Goal: Task Accomplishment & Management: Manage account settings

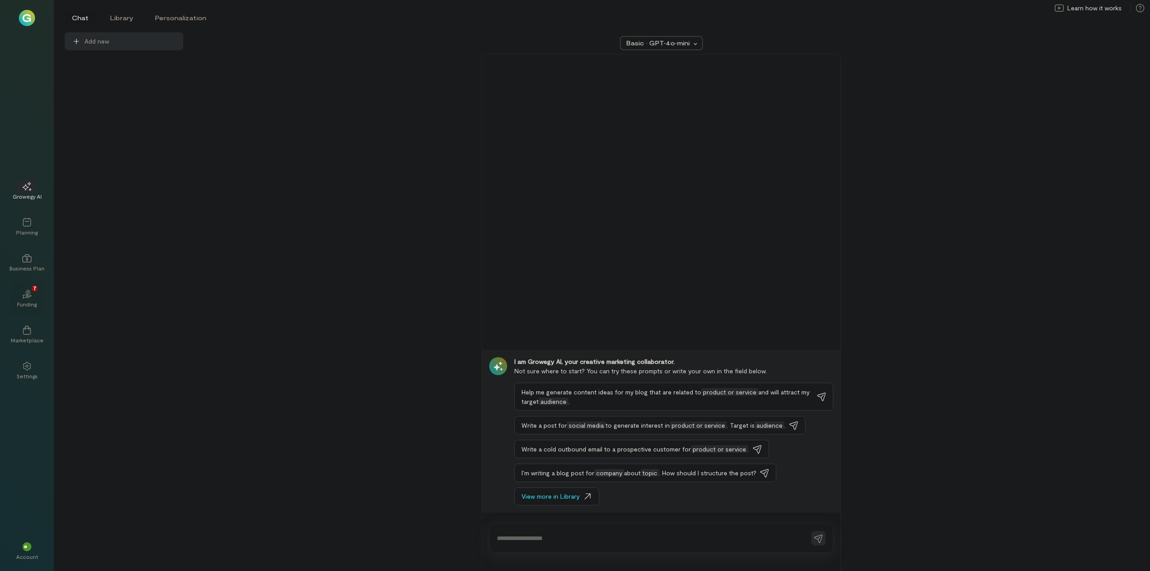
click at [26, 296] on icon at bounding box center [27, 296] width 10 height 4
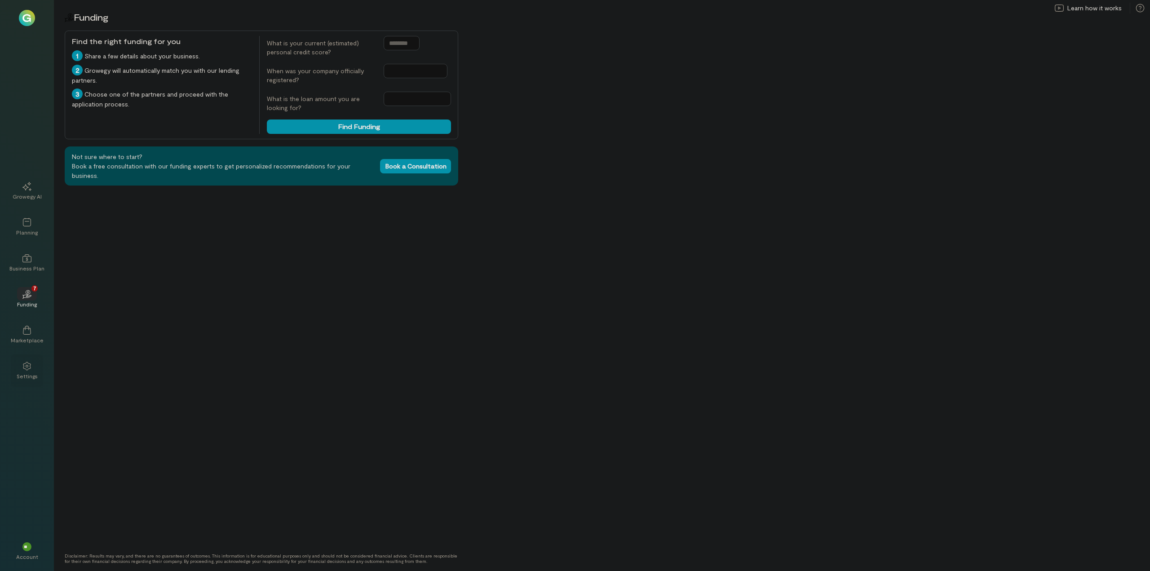
click at [31, 361] on div at bounding box center [27, 365] width 20 height 13
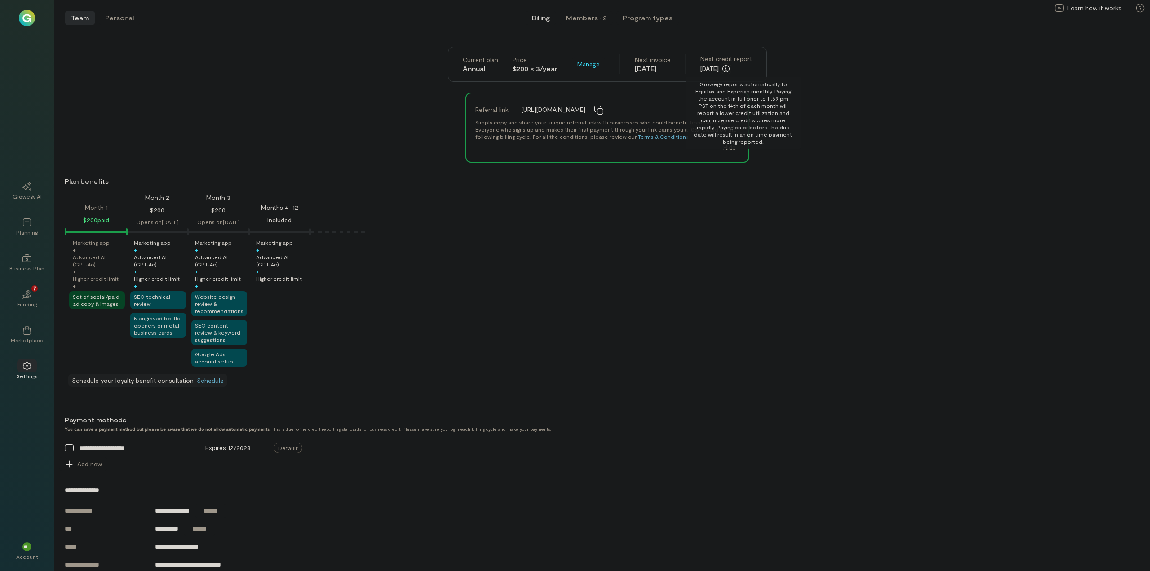
click at [729, 66] on icon "button" at bounding box center [725, 68] width 7 height 7
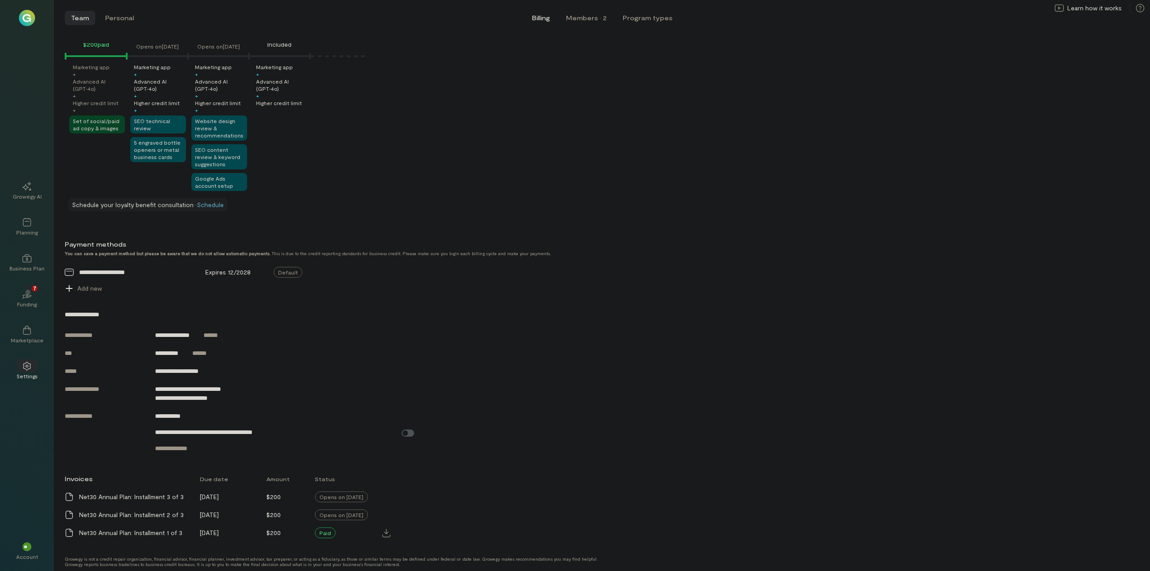
scroll to position [182, 0]
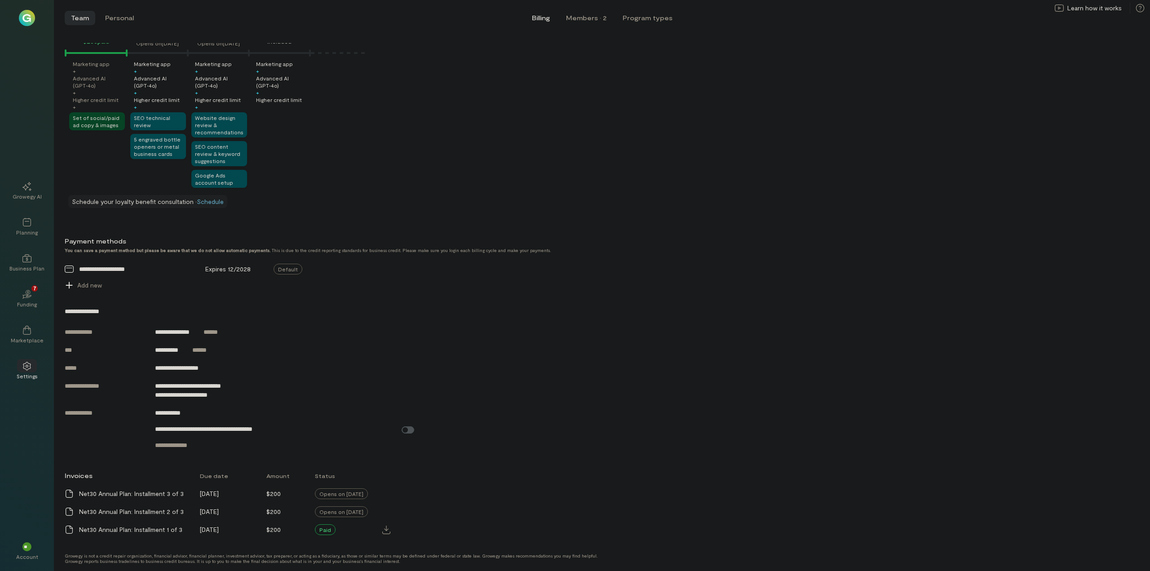
click at [22, 14] on img at bounding box center [27, 18] width 16 height 16
click at [27, 21] on img at bounding box center [27, 18] width 16 height 16
click at [28, 545] on span "**" at bounding box center [27, 546] width 6 height 5
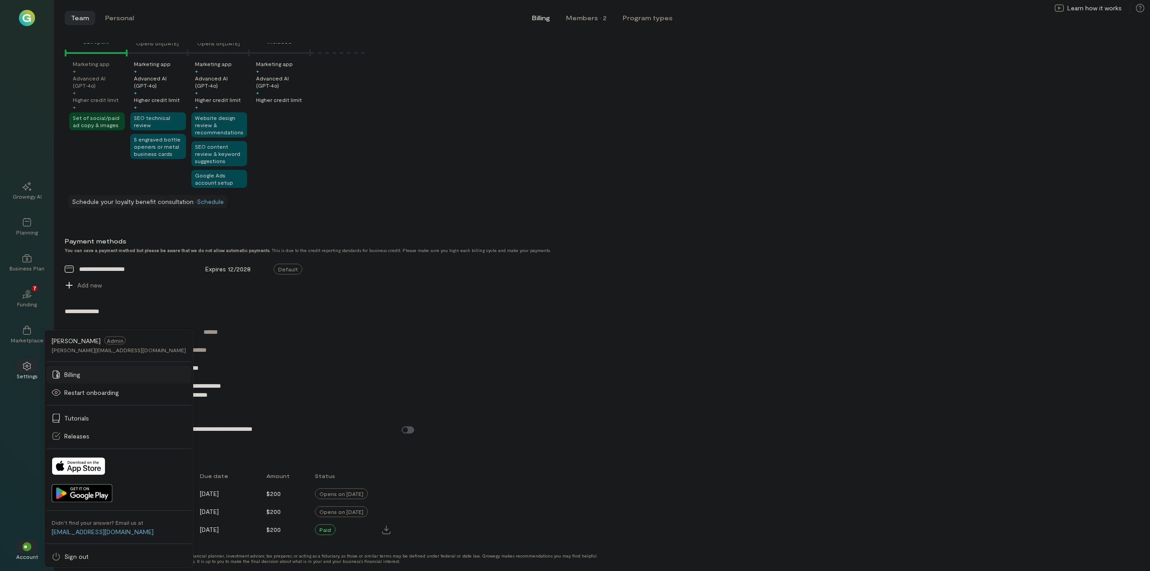
click at [93, 372] on div "Billing" at bounding box center [119, 374] width 134 height 9
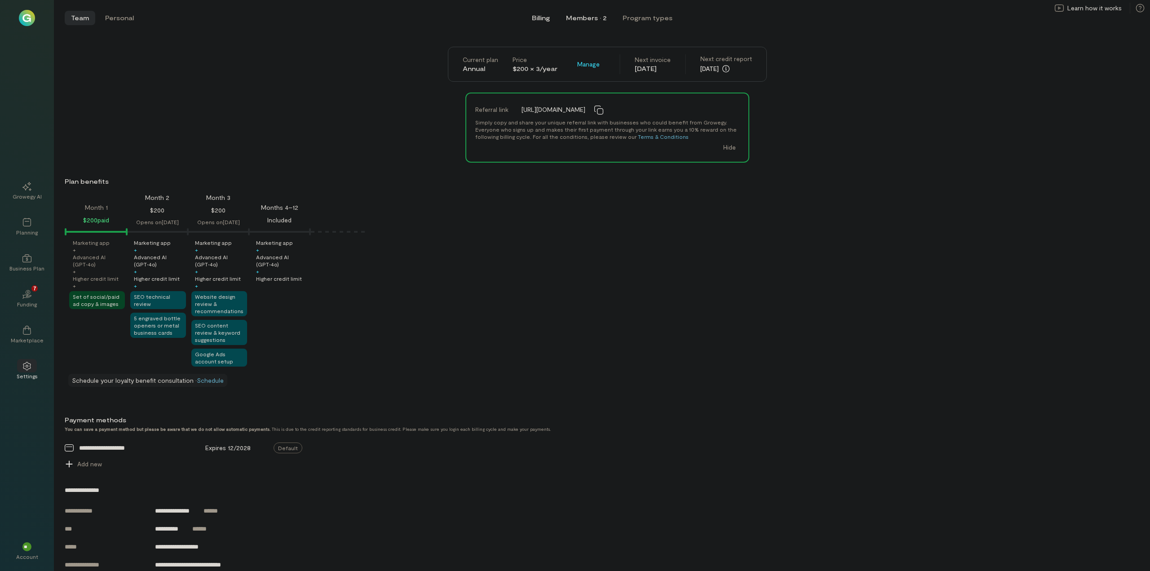
click at [584, 19] on div "Members · 2" at bounding box center [586, 17] width 40 height 9
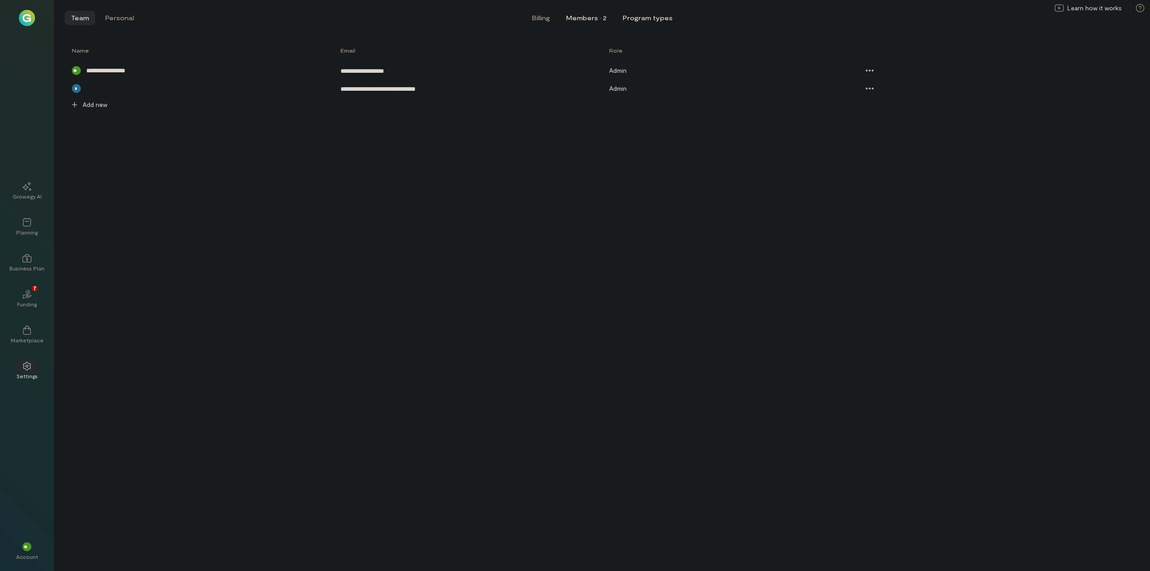
click at [642, 18] on button "Program types" at bounding box center [647, 18] width 62 height 14
click at [127, 21] on button "Personal" at bounding box center [119, 18] width 41 height 14
click at [602, 19] on button "Integrations" at bounding box center [590, 18] width 53 height 14
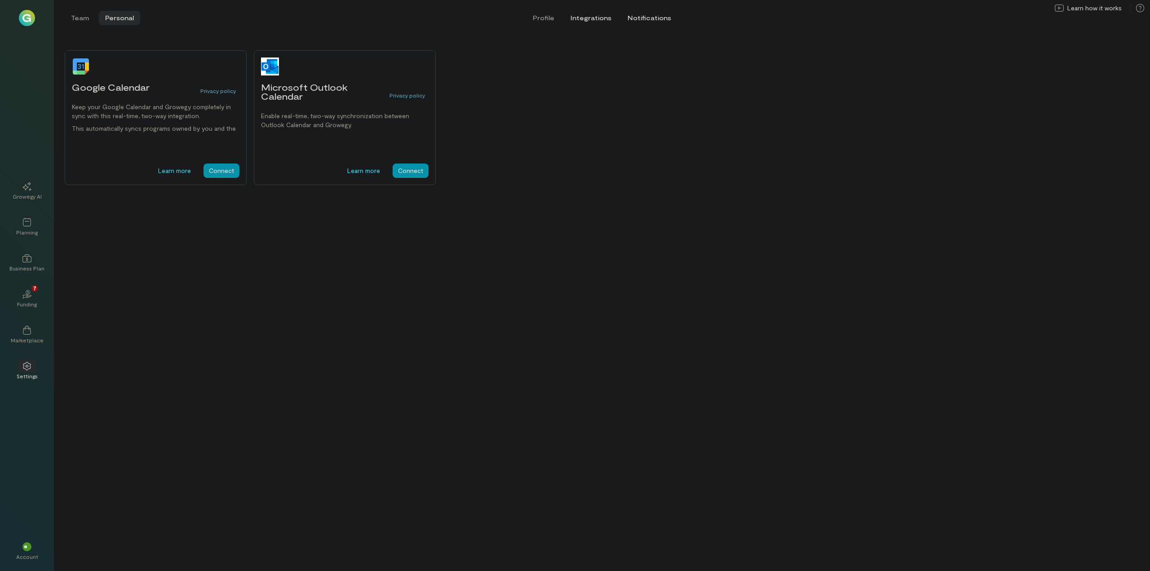
click at [648, 19] on button "Notifications" at bounding box center [649, 18] width 56 height 14
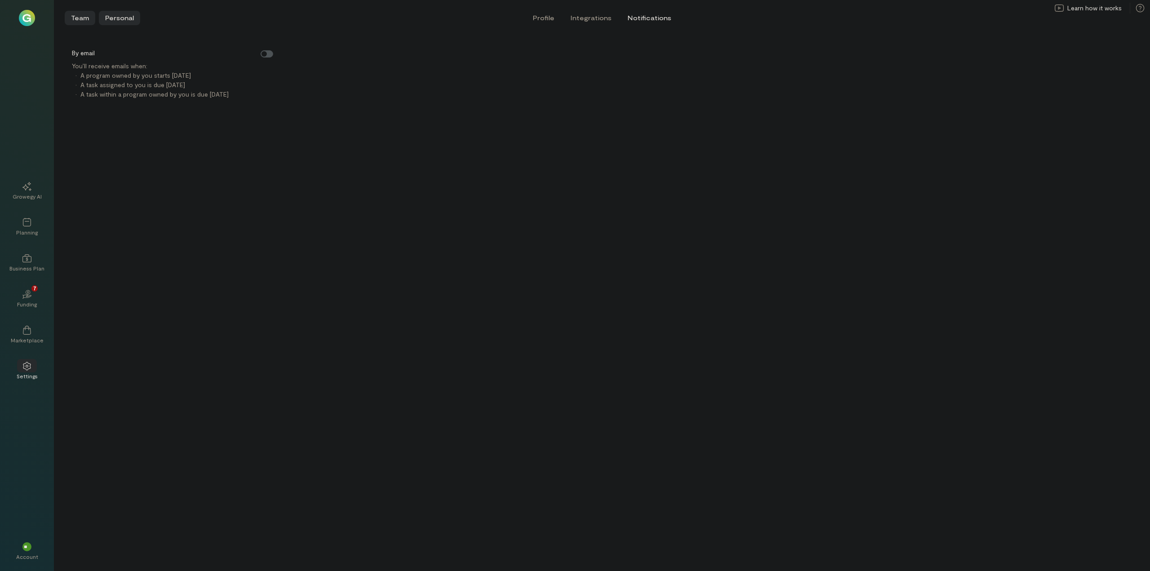
click at [84, 16] on button "Team" at bounding box center [80, 18] width 31 height 14
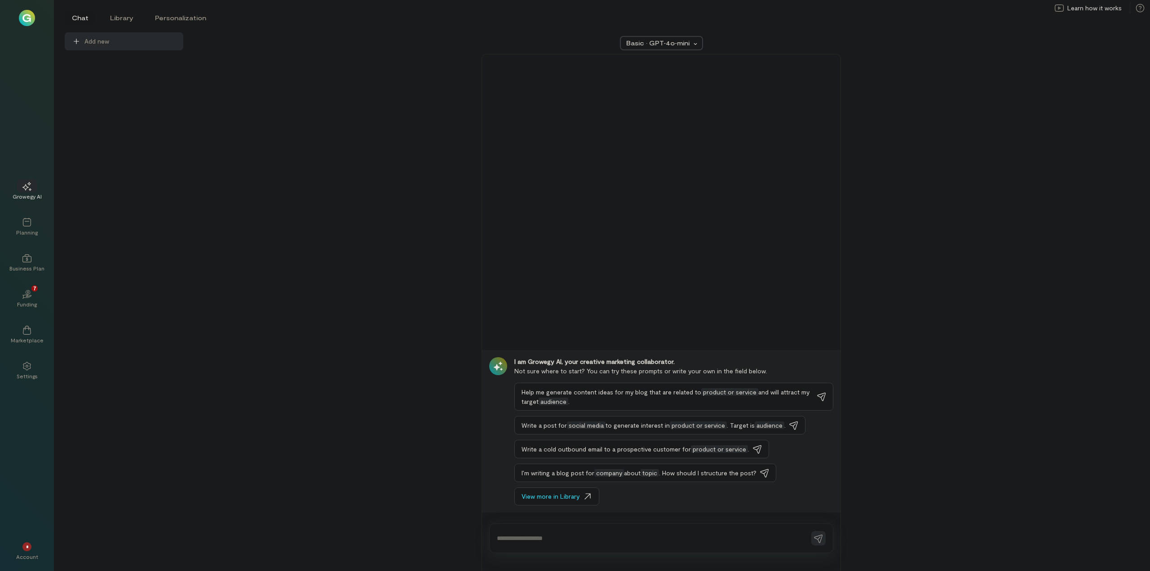
click at [295, 148] on div "Basic · GPT‑4o‑mini I am Growegy AI, your creative marketing collaborator. Not …" at bounding box center [661, 301] width 934 height 538
click at [28, 545] on span "**" at bounding box center [27, 546] width 6 height 5
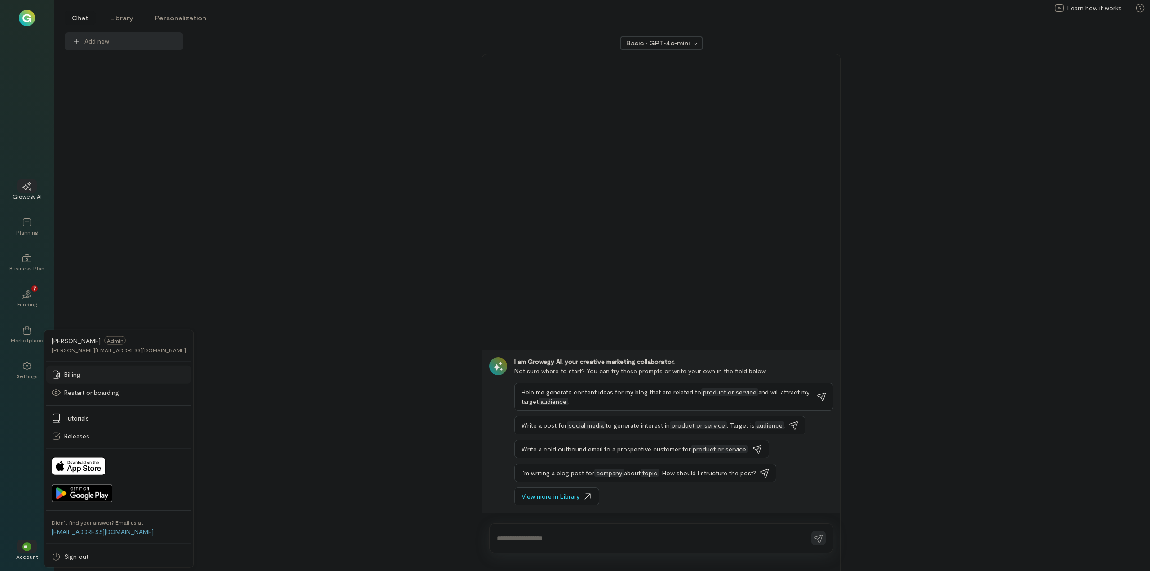
click at [69, 374] on span "Billing" at bounding box center [72, 374] width 16 height 9
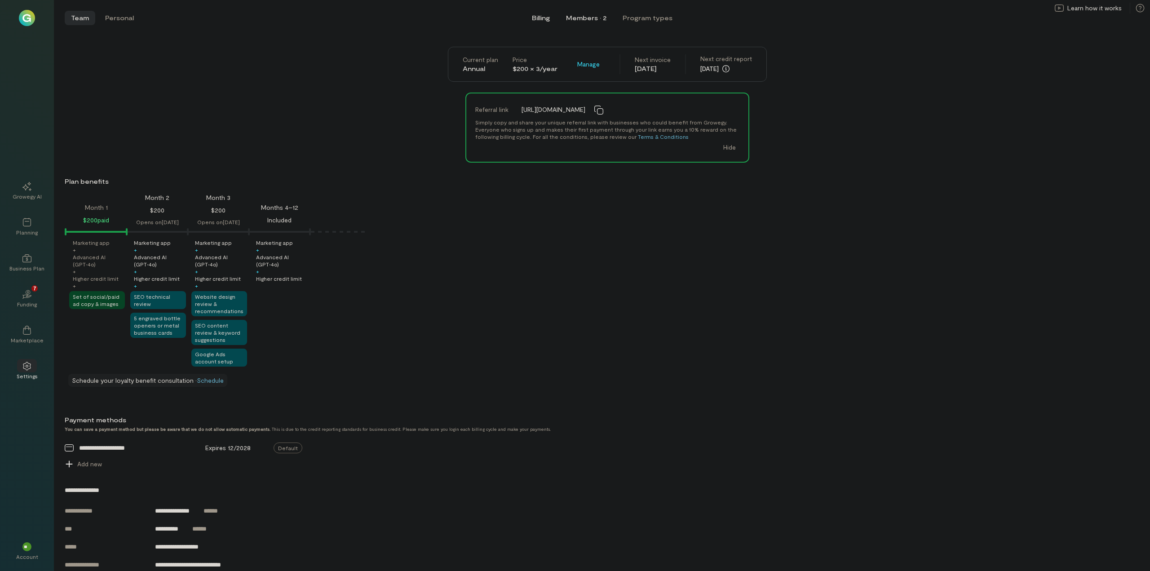
click at [581, 20] on div "Members · 2" at bounding box center [586, 17] width 40 height 9
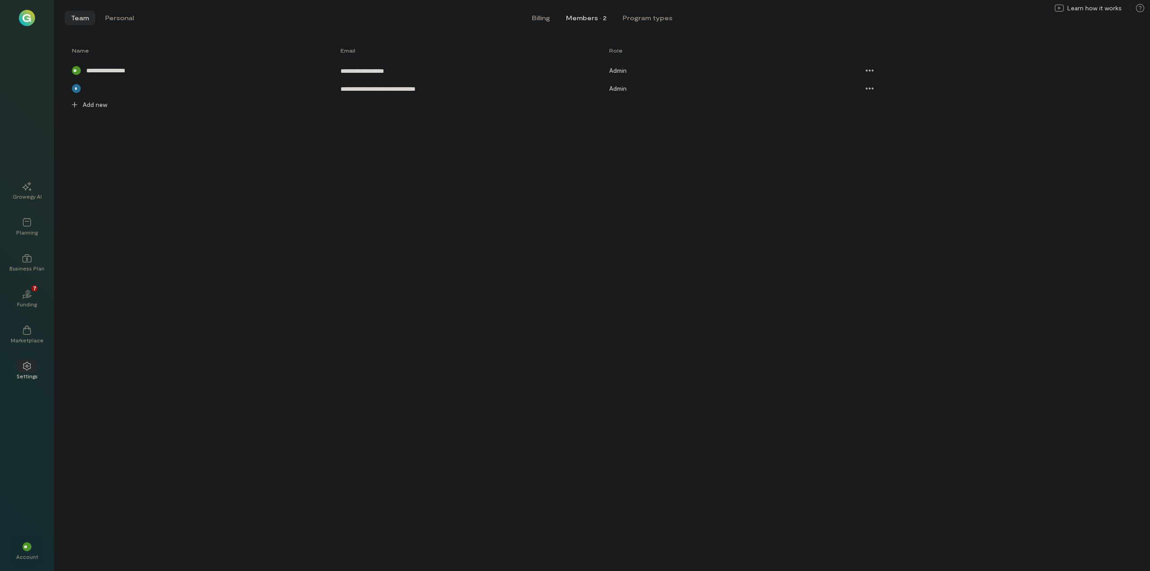
click at [26, 549] on span "**" at bounding box center [27, 546] width 6 height 5
click at [86, 375] on div "Billing" at bounding box center [119, 374] width 134 height 9
click at [540, 16] on span "Billing" at bounding box center [541, 17] width 18 height 9
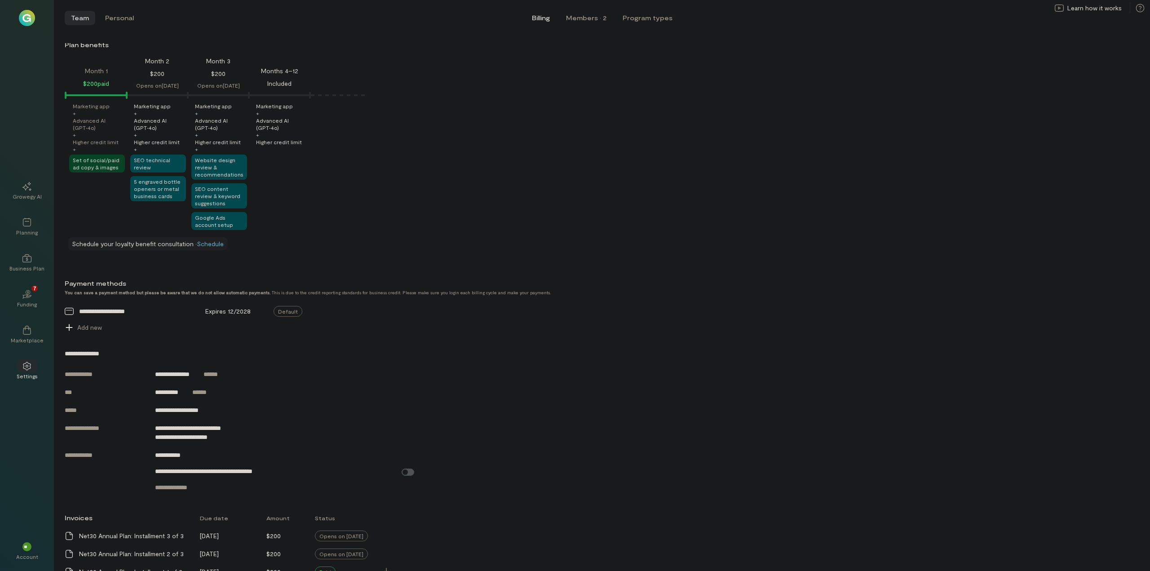
scroll to position [182, 0]
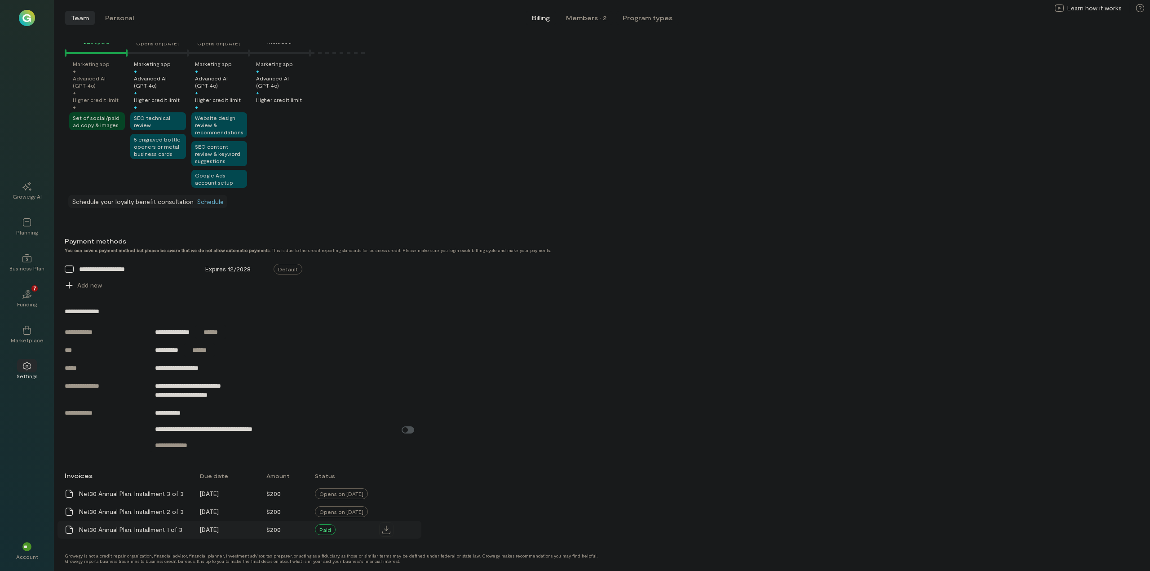
click at [388, 529] on icon at bounding box center [386, 529] width 8 height 9
